Goal: Communication & Community: Answer question/provide support

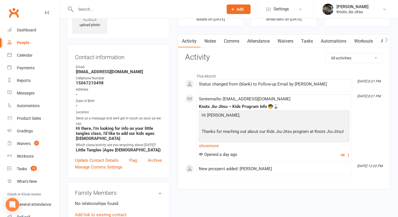
scroll to position [33, 0]
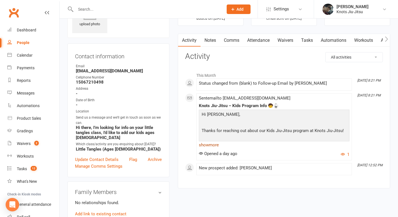
click at [213, 144] on link "show more" at bounding box center [274, 145] width 150 height 8
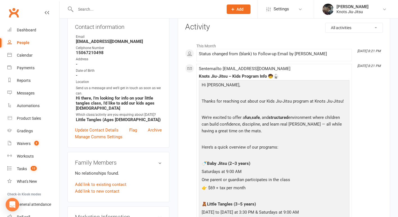
scroll to position [0, 0]
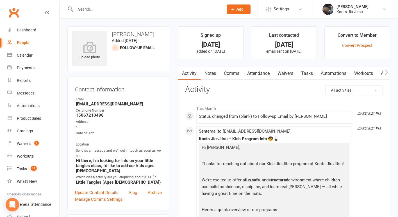
click at [235, 74] on link "Comms" at bounding box center [231, 73] width 23 height 13
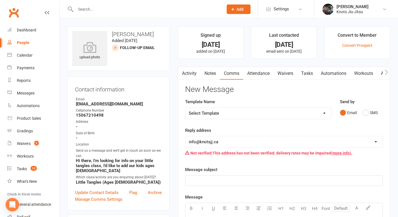
click at [224, 112] on select "Select Template [Email] Cancellation [Email] Failure of Payment [Email] Overdue…" at bounding box center [258, 113] width 146 height 11
select select "28"
click at [185, 108] on select "Select Template [Email] Cancellation [Email] Failure of Payment [Email] Overdue…" at bounding box center [258, 113] width 146 height 11
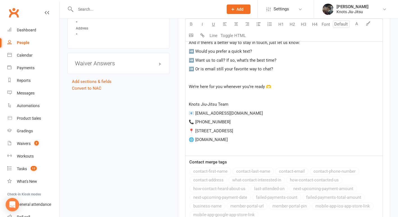
scroll to position [507, 0]
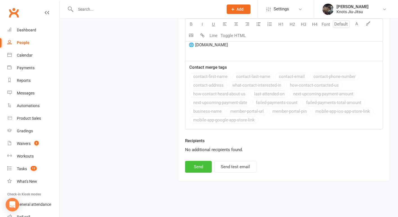
click at [203, 164] on button "Send" at bounding box center [198, 167] width 27 height 12
select select
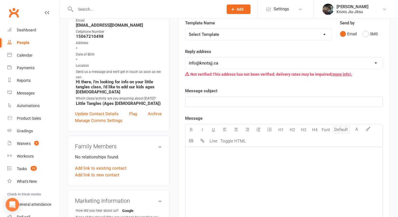
scroll to position [0, 0]
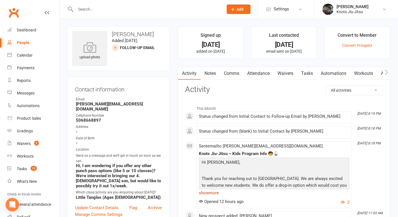
click at [212, 191] on link "show more" at bounding box center [274, 193] width 150 height 8
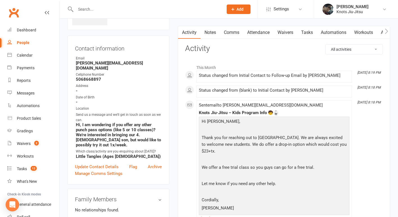
scroll to position [36, 0]
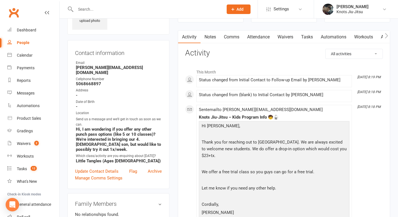
click at [234, 35] on link "Comms" at bounding box center [231, 37] width 23 height 13
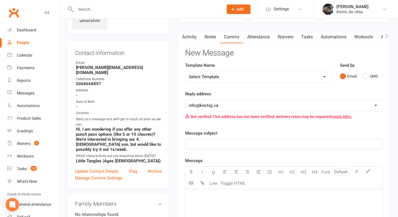
click at [239, 78] on select "Select Template [Email] Cancellation [Email] Failure of Payment [Email] Overdue…" at bounding box center [258, 76] width 146 height 11
select select "28"
click at [185, 71] on select "Select Template [Email] Cancellation [Email] Failure of Payment [Email] Overdue…" at bounding box center [258, 76] width 146 height 11
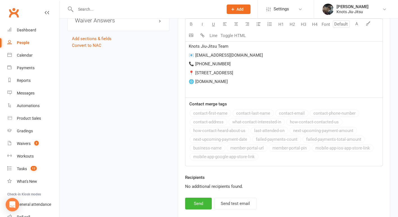
scroll to position [471, 0]
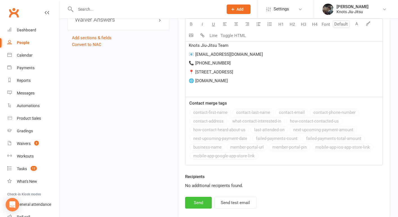
click at [202, 201] on button "Send" at bounding box center [198, 203] width 27 height 12
select select
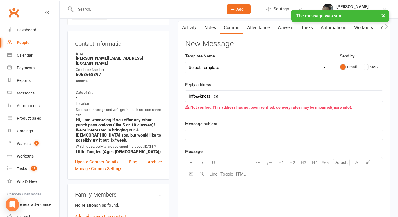
scroll to position [0, 0]
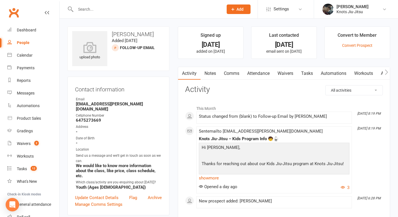
scroll to position [54, 0]
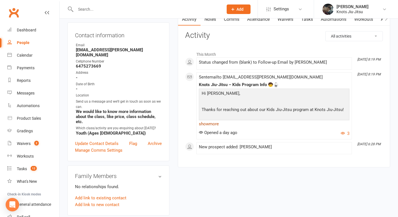
click at [217, 123] on link "show more" at bounding box center [274, 124] width 150 height 8
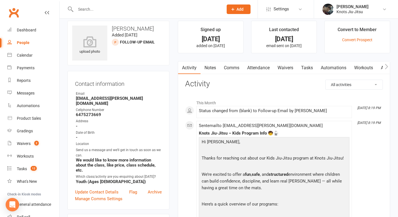
scroll to position [0, 0]
